Goal: Book appointment/travel/reservation

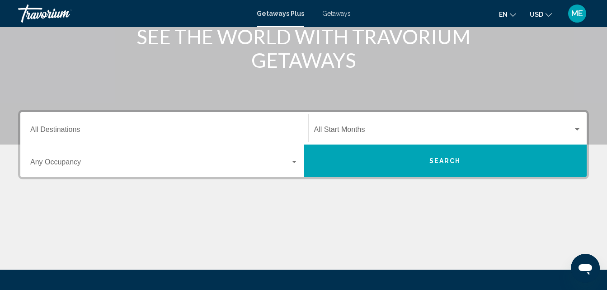
scroll to position [126, 0]
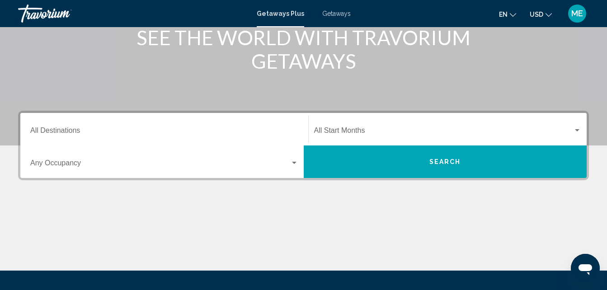
click at [48, 129] on input "Destination All Destinations" at bounding box center [164, 132] width 268 height 8
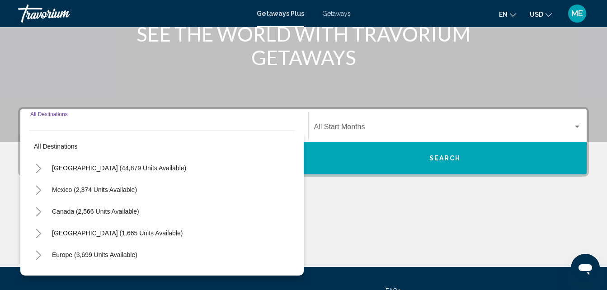
scroll to position [207, 0]
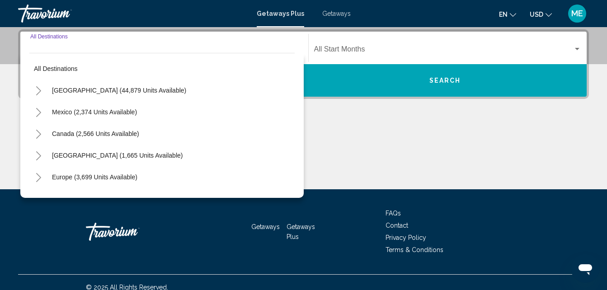
click at [37, 89] on icon "Toggle United States (44,879 units available)" at bounding box center [38, 90] width 7 height 9
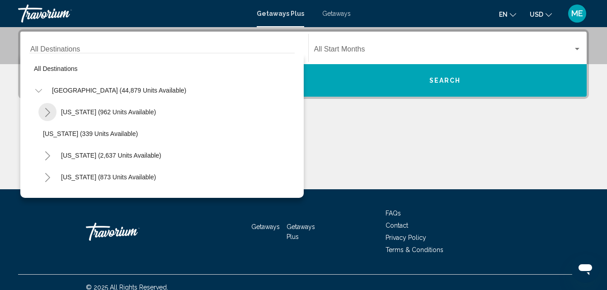
click at [47, 112] on icon "Toggle Arizona (962 units available)" at bounding box center [47, 112] width 7 height 9
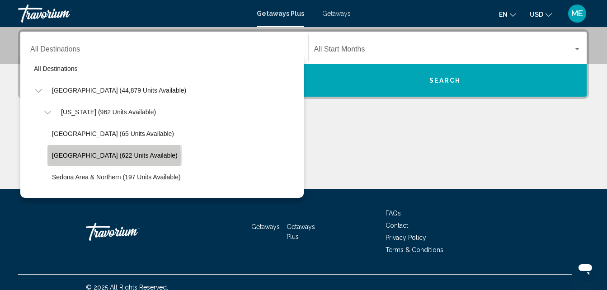
click at [77, 157] on span "[GEOGRAPHIC_DATA] (622 units available)" at bounding box center [115, 155] width 126 height 7
type input "**********"
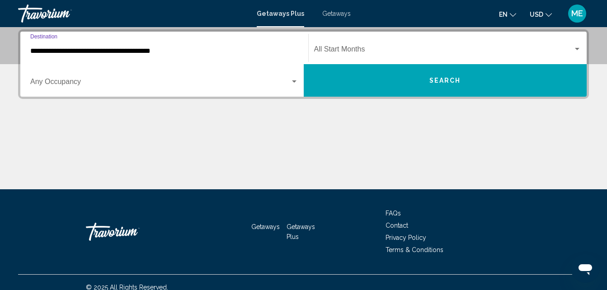
click at [347, 48] on span "Search widget" at bounding box center [443, 51] width 259 height 8
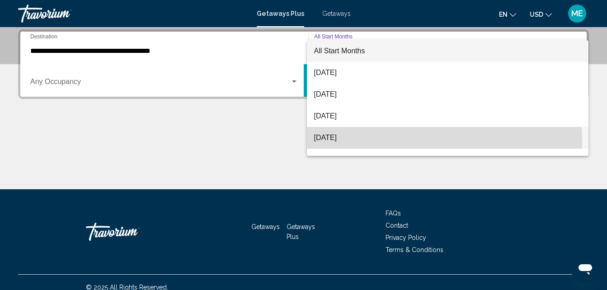
click at [336, 143] on span "[DATE]" at bounding box center [447, 138] width 267 height 22
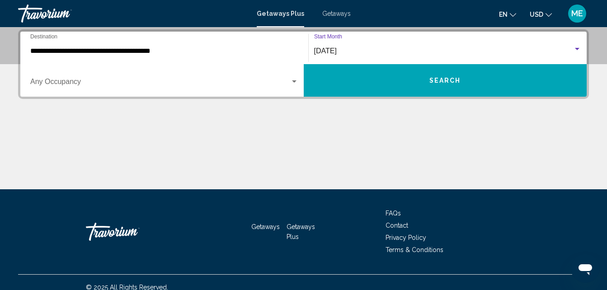
click at [289, 82] on span "Search widget" at bounding box center [160, 84] width 260 height 8
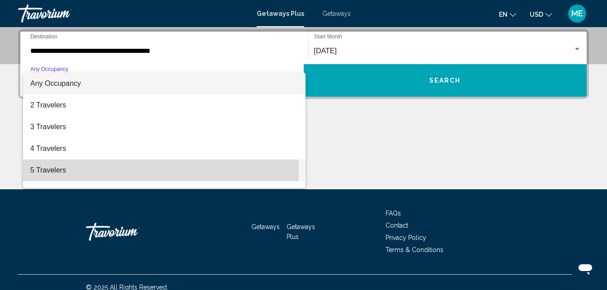
click at [46, 174] on span "5 Travelers" at bounding box center [164, 170] width 268 height 22
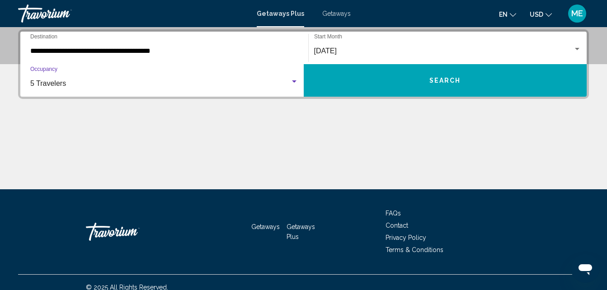
click at [295, 84] on div "Search widget" at bounding box center [294, 81] width 8 height 7
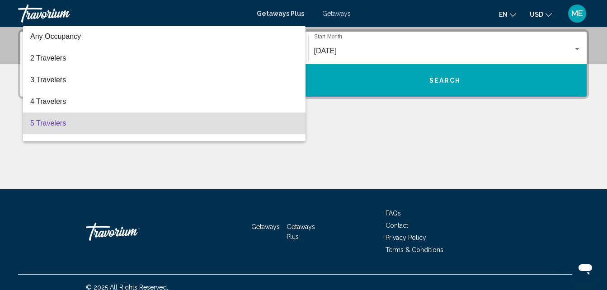
scroll to position [40, 0]
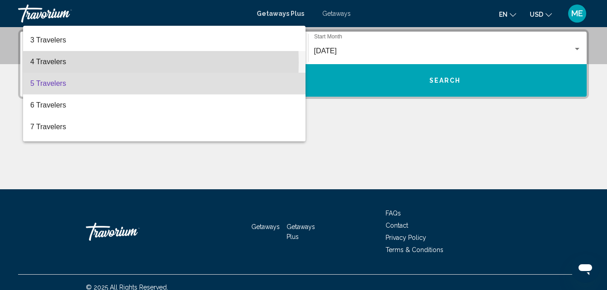
click at [42, 62] on span "4 Travelers" at bounding box center [164, 62] width 268 height 22
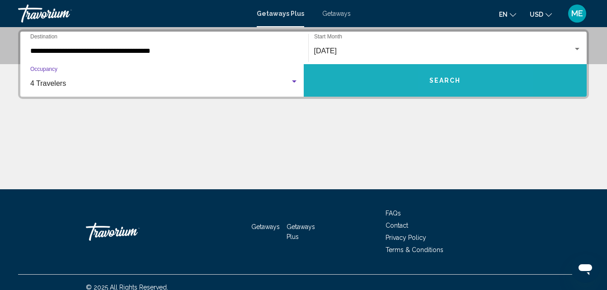
click at [476, 80] on button "Search" at bounding box center [445, 80] width 283 height 33
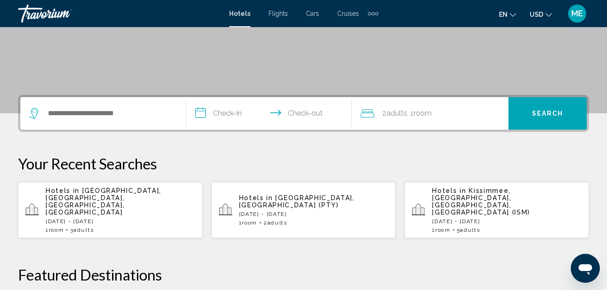
scroll to position [159, 0]
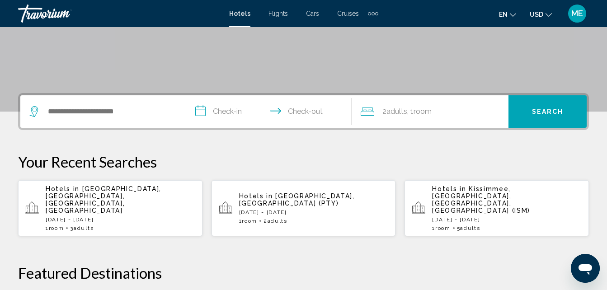
click at [375, 14] on div "Extra navigation items" at bounding box center [376, 13] width 3 height 3
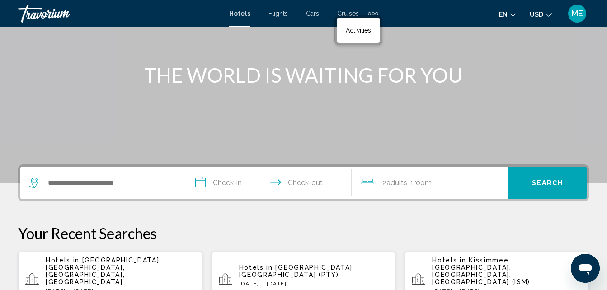
scroll to position [80, 0]
